Goal: Task Accomplishment & Management: Manage account settings

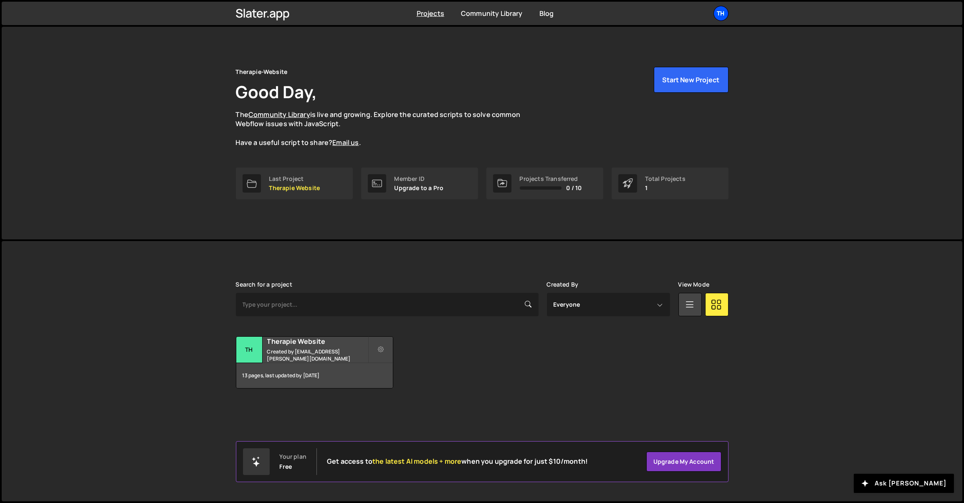
click at [725, 18] on div "Th" at bounding box center [721, 13] width 15 height 15
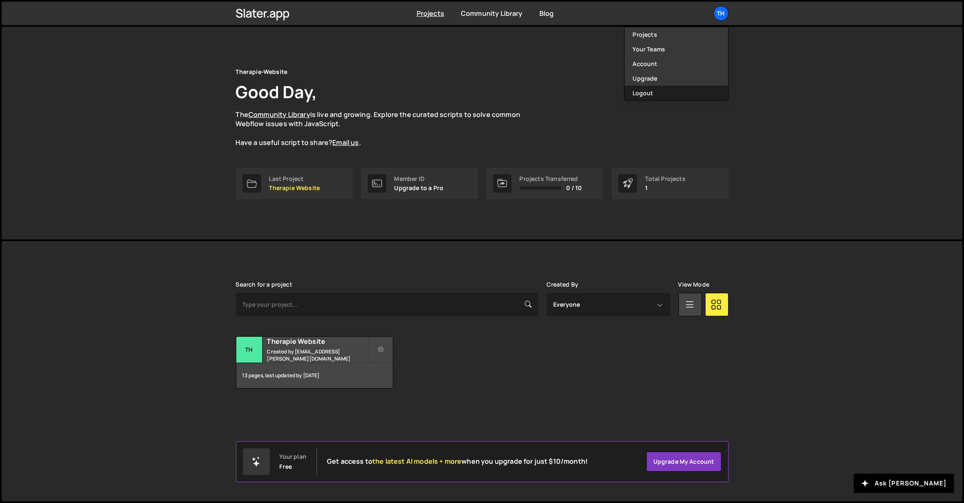
click at [651, 92] on button "Logout" at bounding box center [677, 93] width 104 height 15
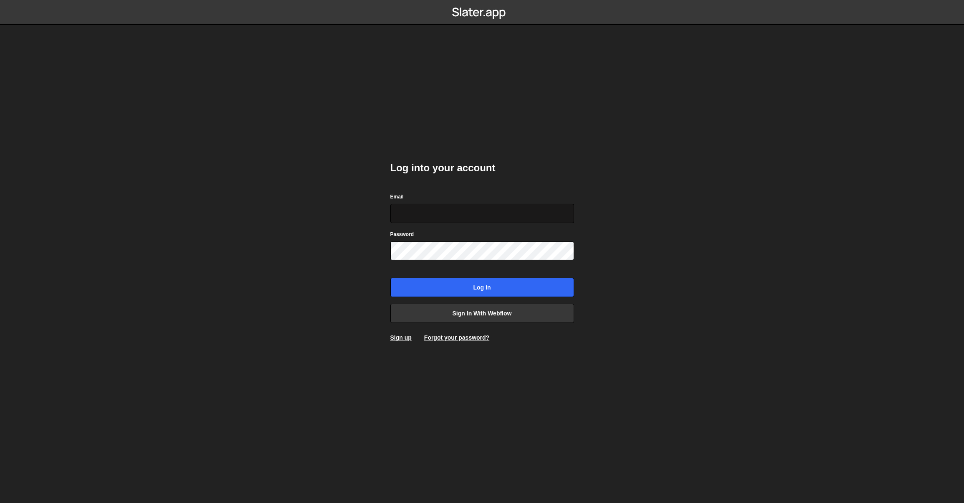
type input "[EMAIL_ADDRESS][DOMAIN_NAME]"
click at [463, 214] on input "[EMAIL_ADDRESS][DOMAIN_NAME]" at bounding box center [482, 213] width 184 height 19
click at [482, 213] on input "[EMAIL_ADDRESS][DOMAIN_NAME]" at bounding box center [482, 213] width 184 height 19
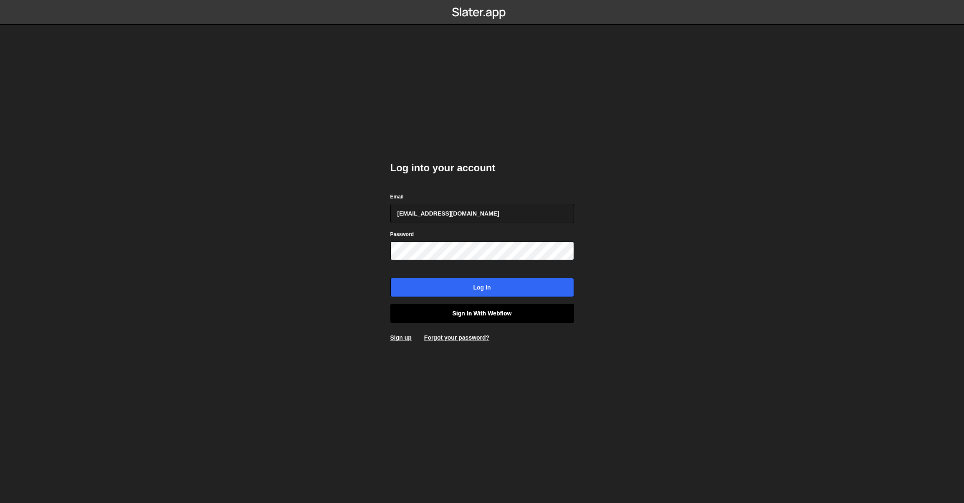
click at [481, 307] on link "Sign in with Webflow" at bounding box center [482, 313] width 184 height 19
type input "[EMAIL_ADDRESS][DOMAIN_NAME]"
click at [468, 316] on link "Sign in with Webflow" at bounding box center [482, 313] width 184 height 19
